Goal: Transaction & Acquisition: Purchase product/service

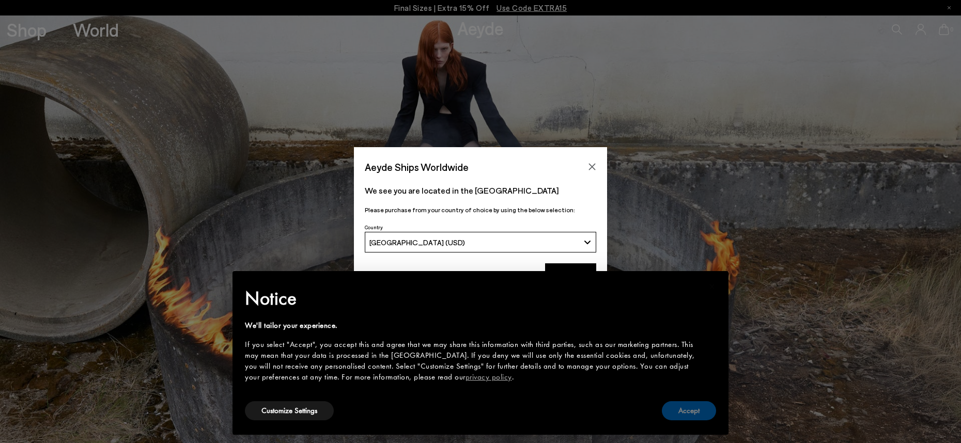
click at [681, 410] on button "Accept" at bounding box center [689, 410] width 54 height 19
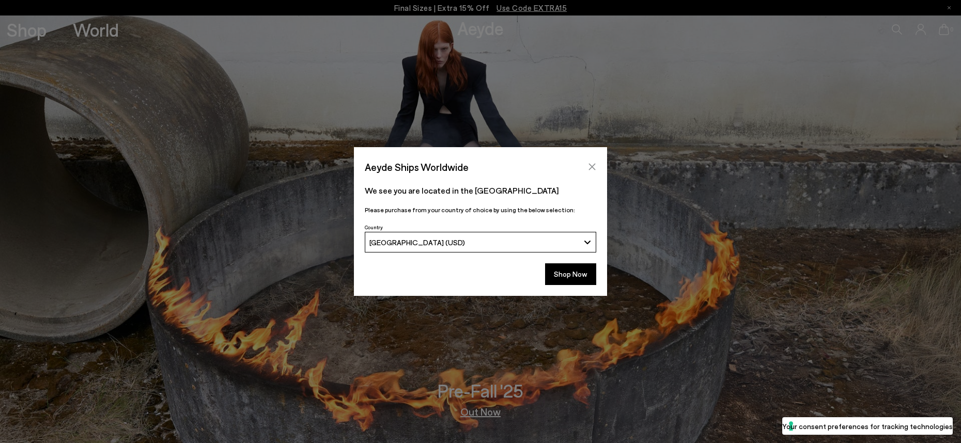
click at [593, 167] on icon "Close" at bounding box center [592, 167] width 8 height 8
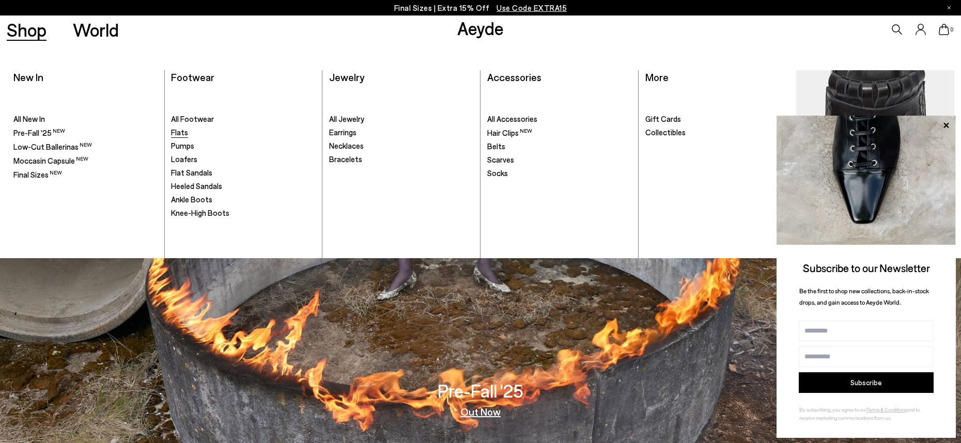
click at [186, 132] on span "Flats" at bounding box center [179, 132] width 17 height 9
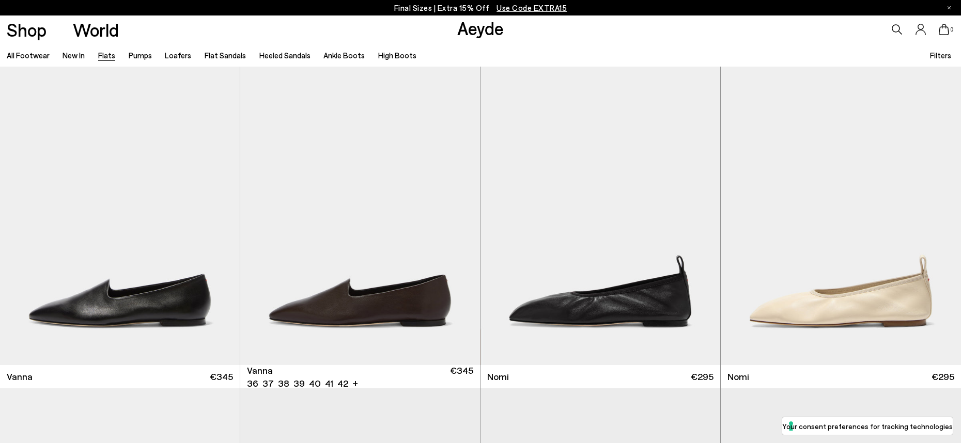
scroll to position [332, 0]
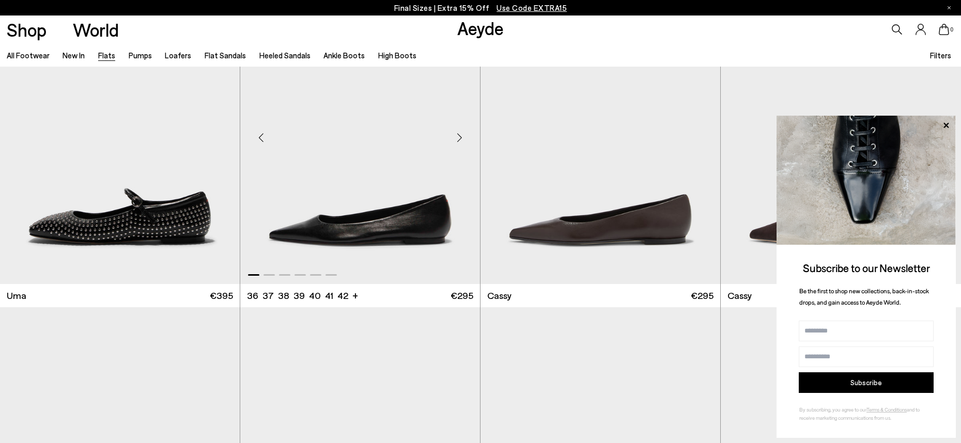
scroll to position [1406, 0]
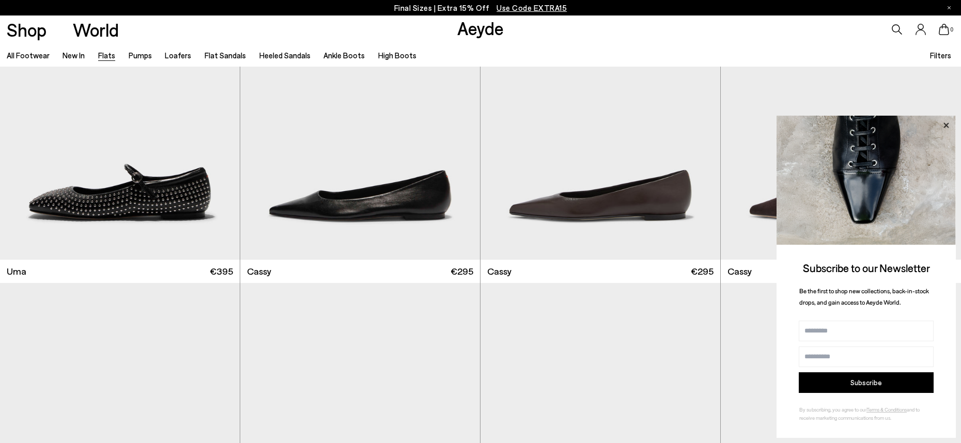
click at [947, 126] on icon at bounding box center [945, 124] width 5 height 5
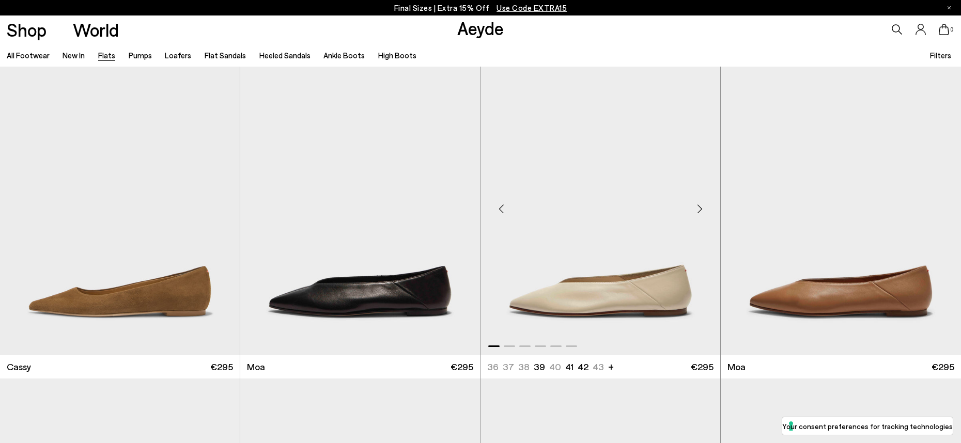
scroll to position [1652, 0]
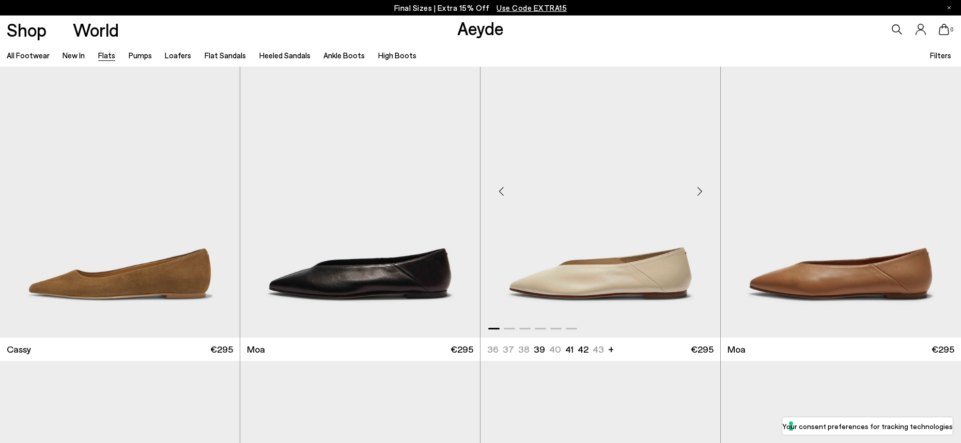
click at [491, 350] on ul "36 36.5 37 37.5 38 38.5 +" at bounding box center [543, 349] width 113 height 13
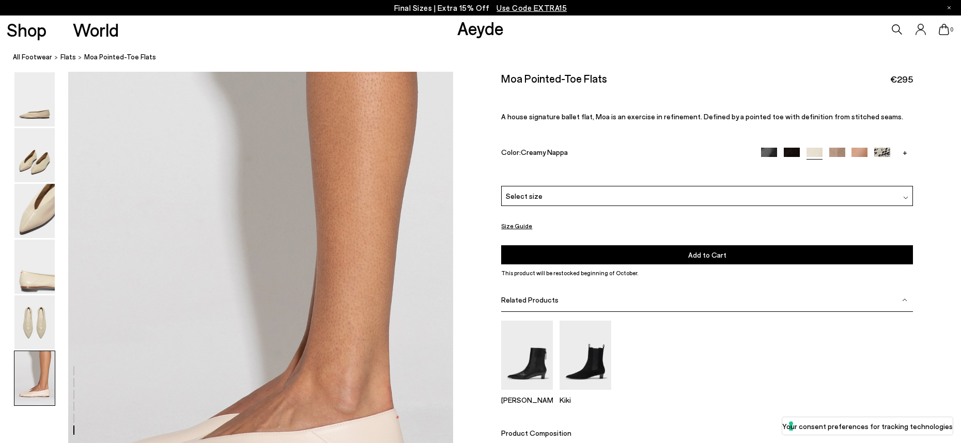
scroll to position [2447, 0]
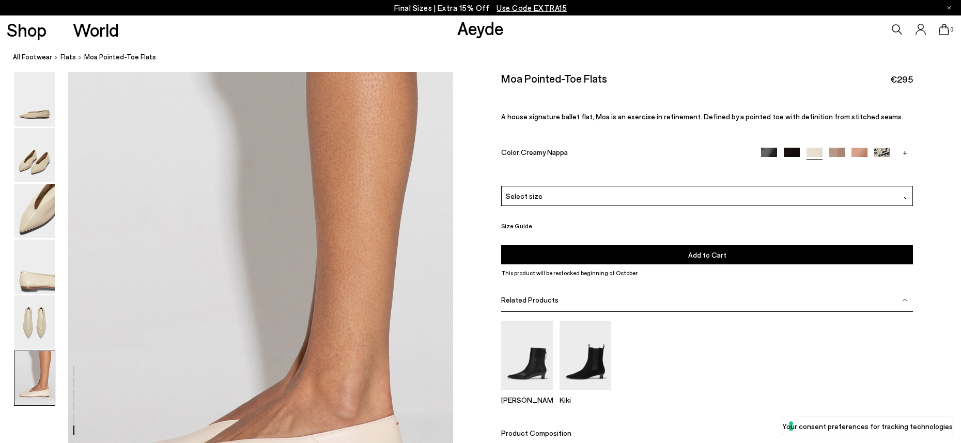
click at [614, 202] on div "Select size" at bounding box center [707, 196] width 412 height 20
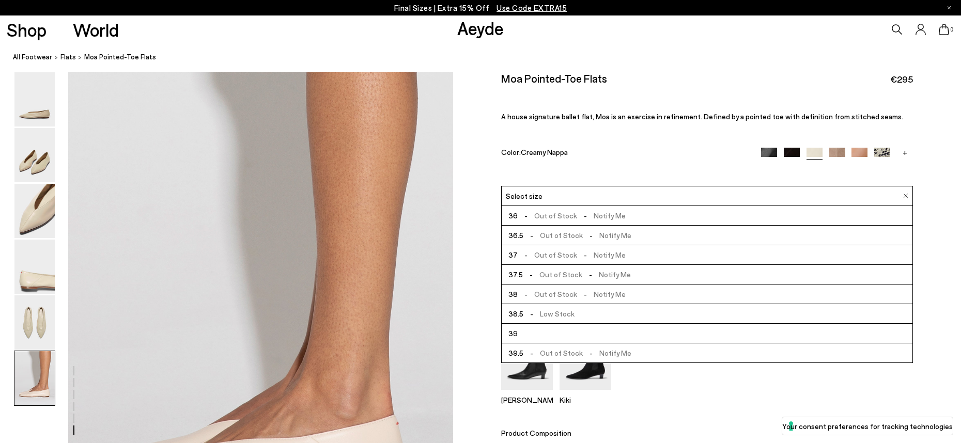
click at [603, 219] on span "- Out of Stock - Notify Me" at bounding box center [571, 215] width 107 height 13
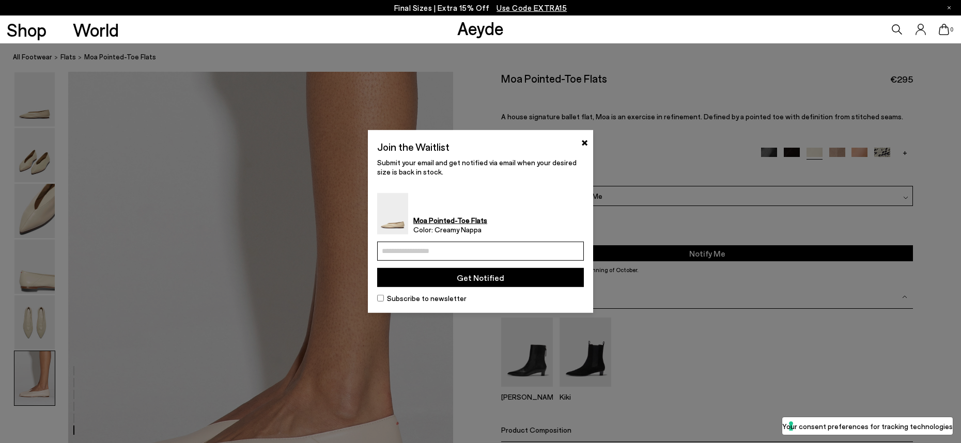
click at [490, 254] on input "email" at bounding box center [480, 251] width 207 height 19
type input "**********"
click at [508, 277] on button "Get Notified" at bounding box center [480, 277] width 207 height 19
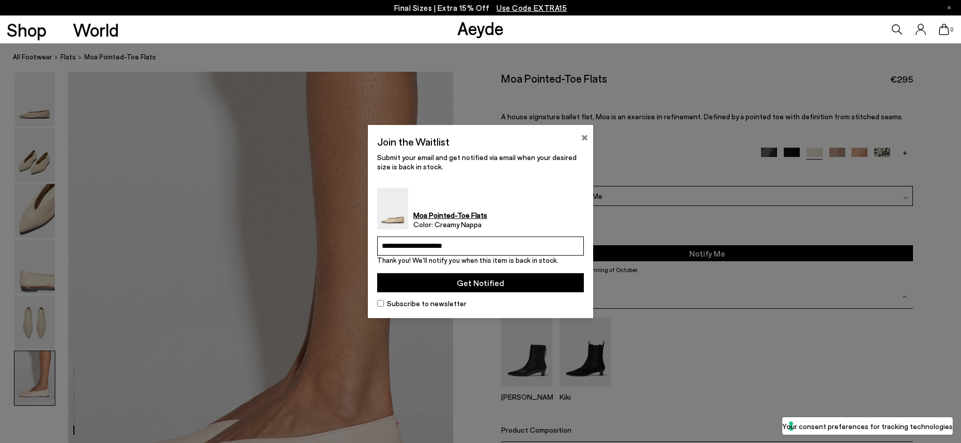
click at [583, 134] on button "×" at bounding box center [584, 136] width 7 height 12
